Goal: Task Accomplishment & Management: Complete application form

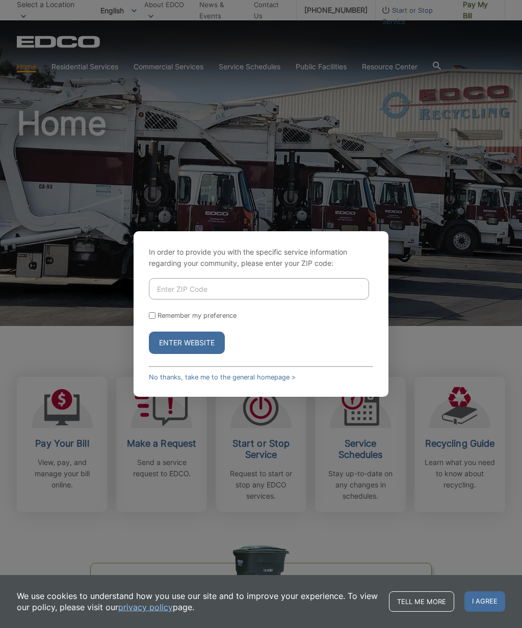
click at [180, 300] on input "Enter ZIP Code" at bounding box center [259, 288] width 220 height 21
type input "92024"
click at [160, 320] on label "Remember my preference" at bounding box center [196, 316] width 79 height 8
click at [155, 319] on input "Remember my preference" at bounding box center [152, 315] width 7 height 7
checkbox input "true"
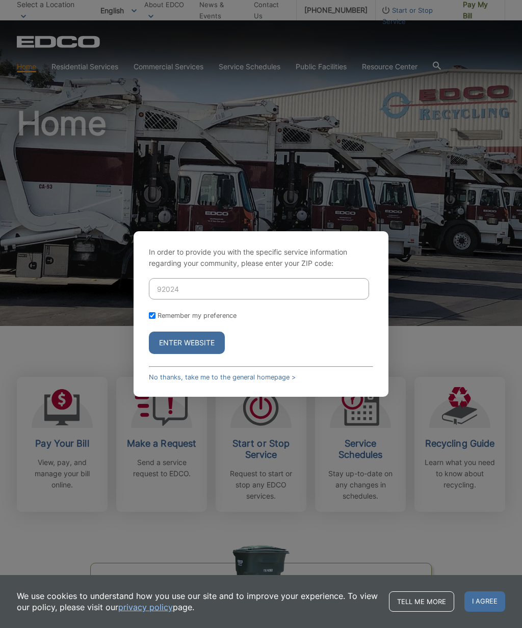
click at [197, 354] on button "Enter Website" at bounding box center [187, 343] width 76 height 22
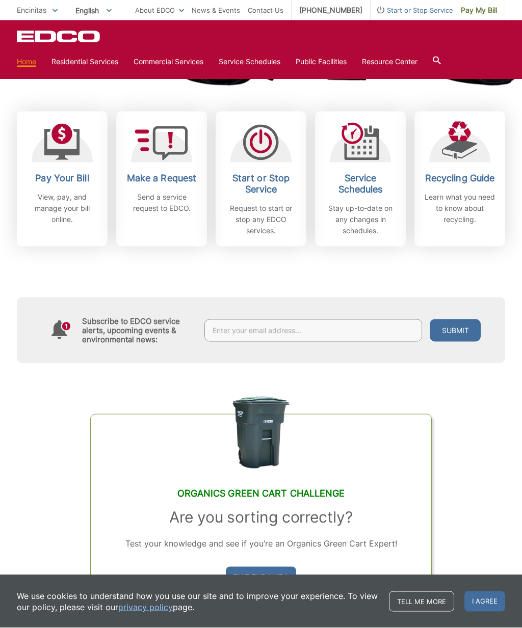
scroll to position [266, 0]
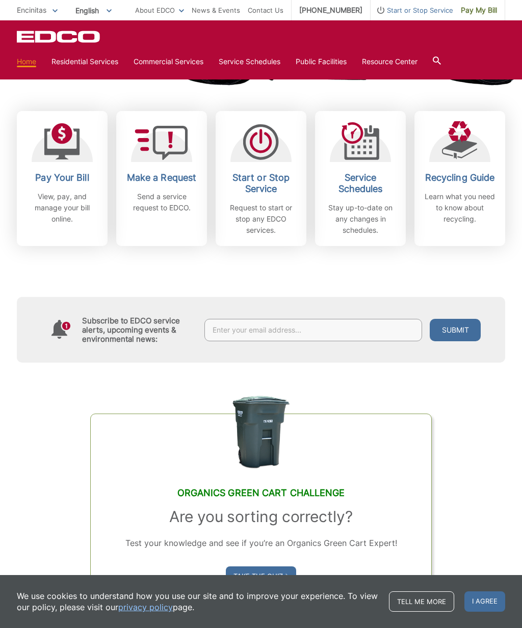
click at [159, 182] on h2 "Make a Request" at bounding box center [161, 177] width 75 height 11
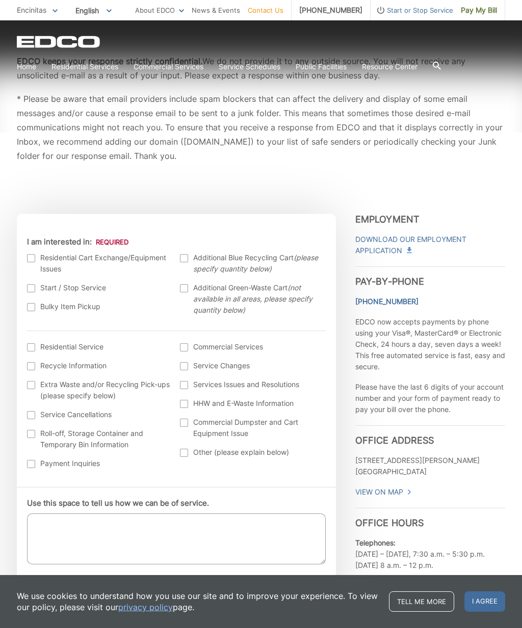
scroll to position [182, 0]
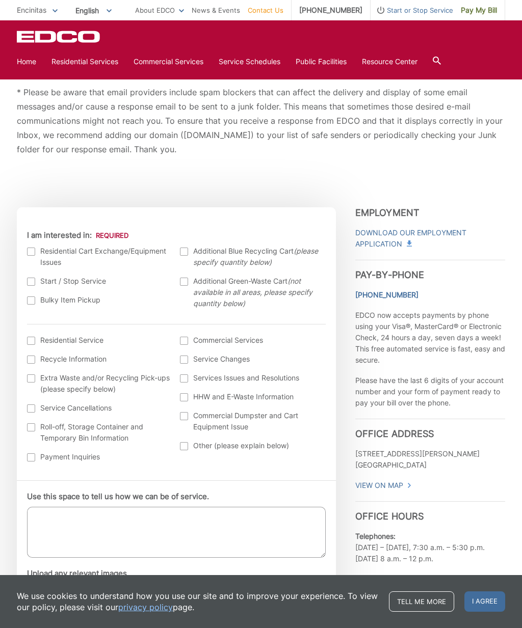
click at [39, 252] on label "Residential Cart Exchange/Equipment Issues" at bounding box center [98, 257] width 143 height 22
click at [0, 0] on input "I am interested in:" at bounding box center [0, 0] width 0 height 0
click at [36, 336] on label "Residential Service" at bounding box center [98, 340] width 143 height 11
click at [0, 0] on input "I am interested in: (continued) *" at bounding box center [0, 0] width 0 height 0
click at [395, 628] on div "We use cookies to understand how you use our site and to improve your experienc…" at bounding box center [261, 601] width 522 height 53
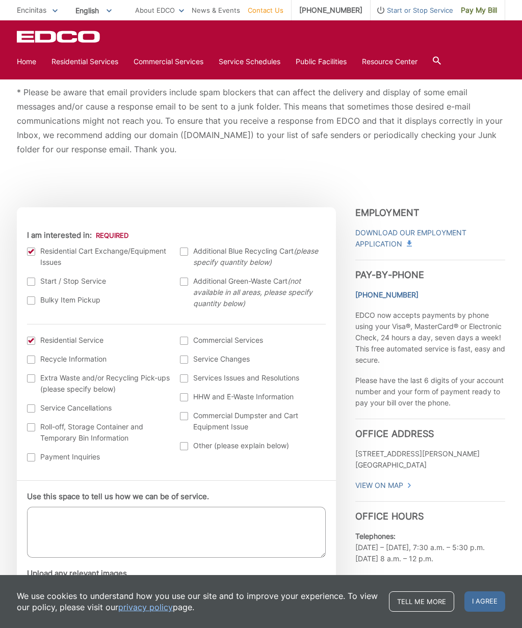
click at [69, 522] on textarea "Use this space to tell us how we can be of service." at bounding box center [176, 532] width 299 height 51
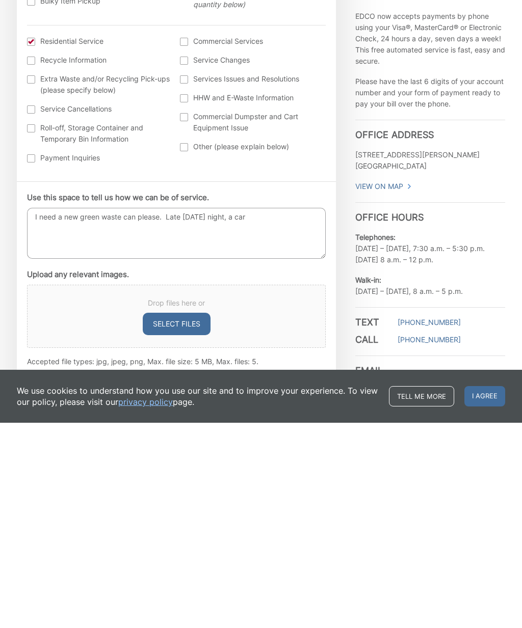
click at [202, 413] on textarea "I need a new green waste can please. Late Friday night, a car" at bounding box center [176, 438] width 299 height 51
click at [291, 413] on textarea "I need a new green waste can please. Late Thursday night, a car" at bounding box center [176, 438] width 299 height 51
click at [110, 413] on textarea "I need a new green waste can please. Late Thursday night, a car crashed into my…" at bounding box center [176, 438] width 299 height 51
click at [236, 413] on textarea "I need a new green waste can please. Late Thursday night, a car crashed into my…" at bounding box center [176, 438] width 299 height 51
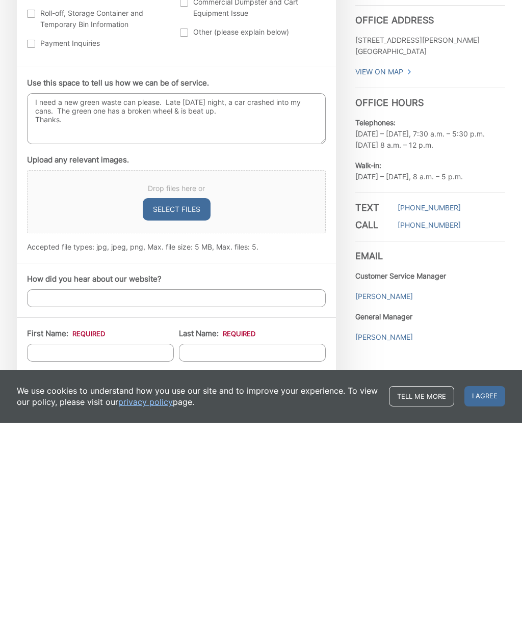
scroll to position [392, 0]
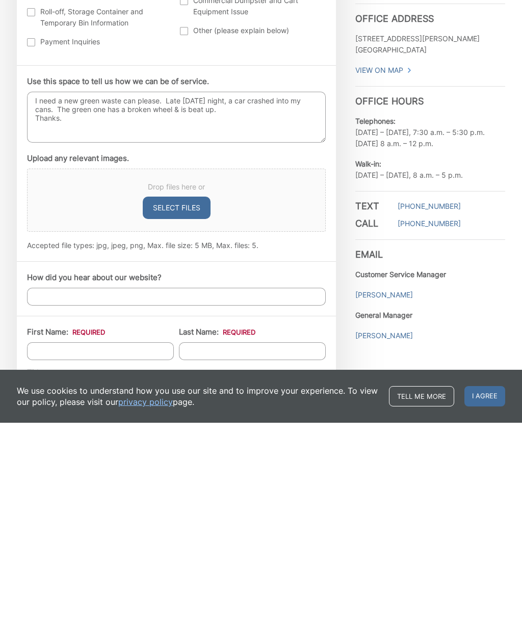
type textarea "I need a new green waste can please. Late Thursday night, a car crashed into my…"
click at [100, 548] on input "First Name: *" at bounding box center [100, 557] width 147 height 18
type input "Jill"
click at [223, 548] on input "Last Name: *" at bounding box center [252, 557] width 147 height 18
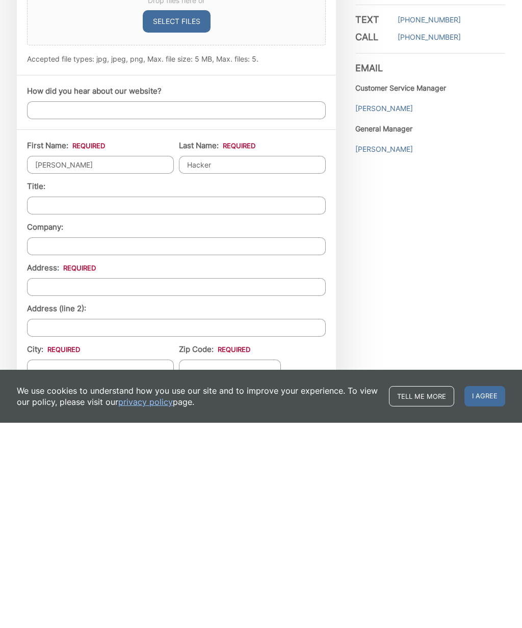
scroll to position [579, 0]
type input "Hacker"
click at [74, 483] on input "Address: *" at bounding box center [176, 492] width 299 height 18
type input "1415 Vanessa Circle"
click at [60, 565] on input "City: *" at bounding box center [100, 574] width 147 height 18
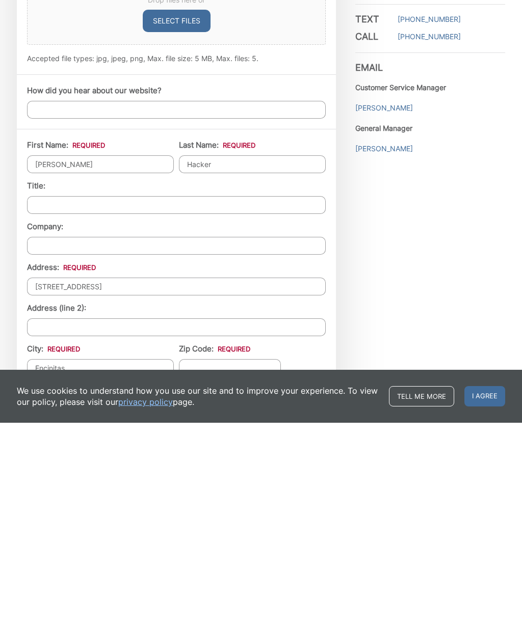
type input "Encinitas"
click at [239, 565] on input "Zip Code: *" at bounding box center [230, 574] width 102 height 18
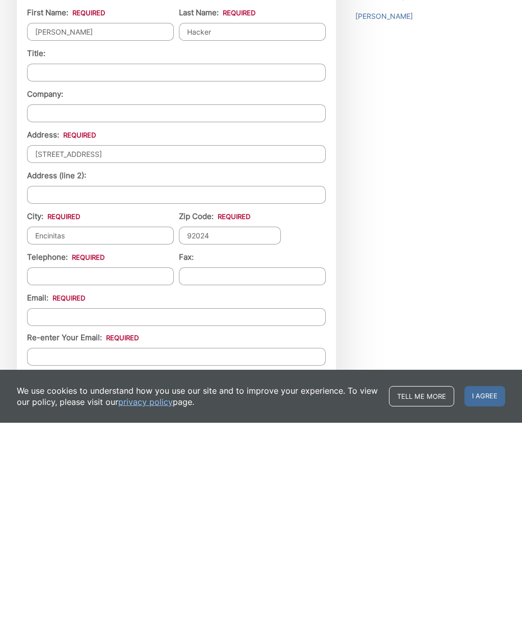
scroll to position [719, 0]
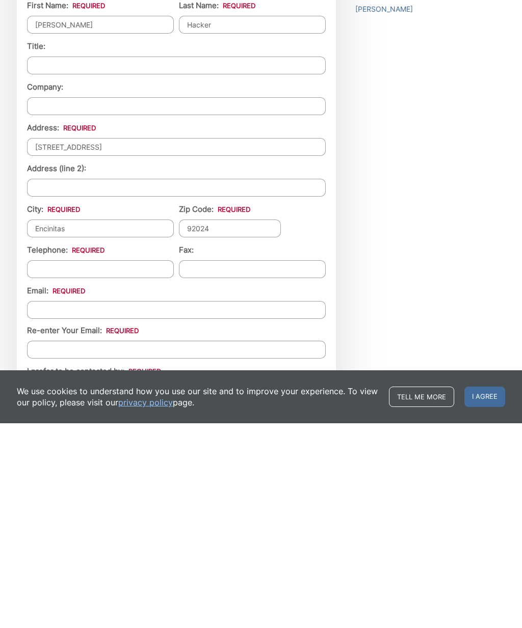
type input "92024"
click at [50, 465] on input "Telephone: *" at bounding box center [100, 474] width 147 height 18
type input "(760) 271-5373"
click at [62, 506] on input "Email *" at bounding box center [176, 515] width 299 height 18
type input "jillhac@gmail.com"
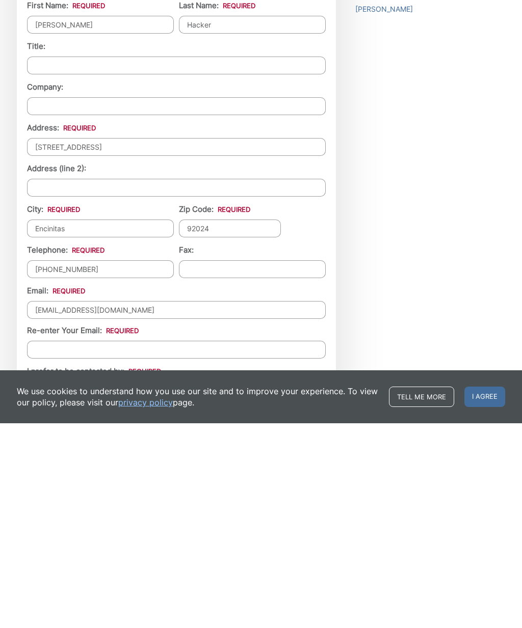
click at [148, 546] on input "Re-enter Your Email:" at bounding box center [176, 555] width 299 height 18
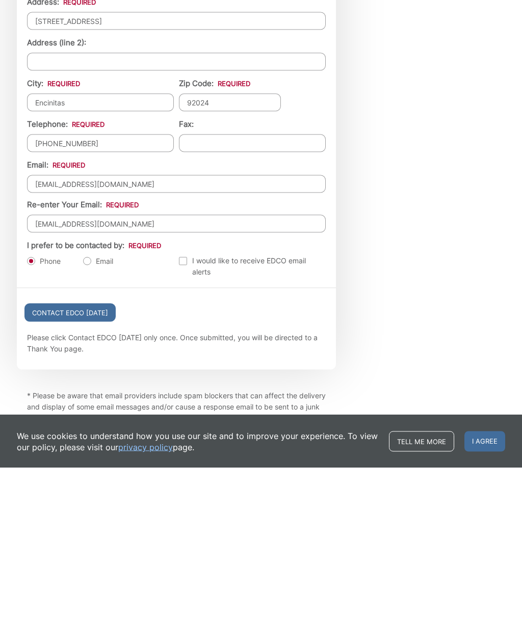
scroll to position [893, 0]
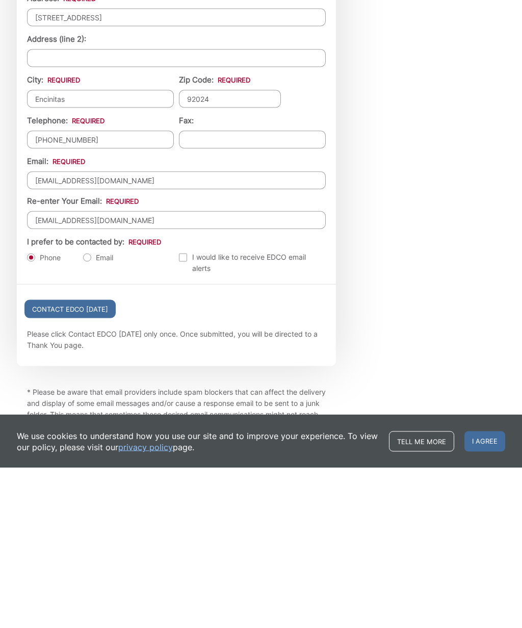
type input "jillhac@gmail.com"
click at [94, 413] on label "Email" at bounding box center [98, 418] width 30 height 10
radio input "true"
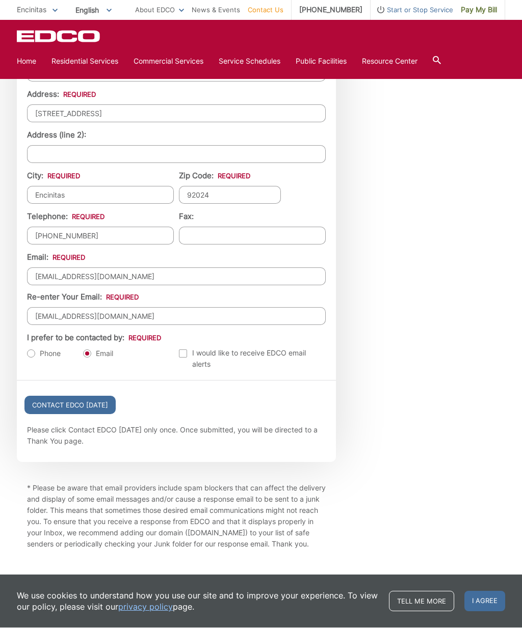
click at [97, 412] on input "Contact EDCO Today" at bounding box center [69, 406] width 91 height 18
